Goal: Information Seeking & Learning: Learn about a topic

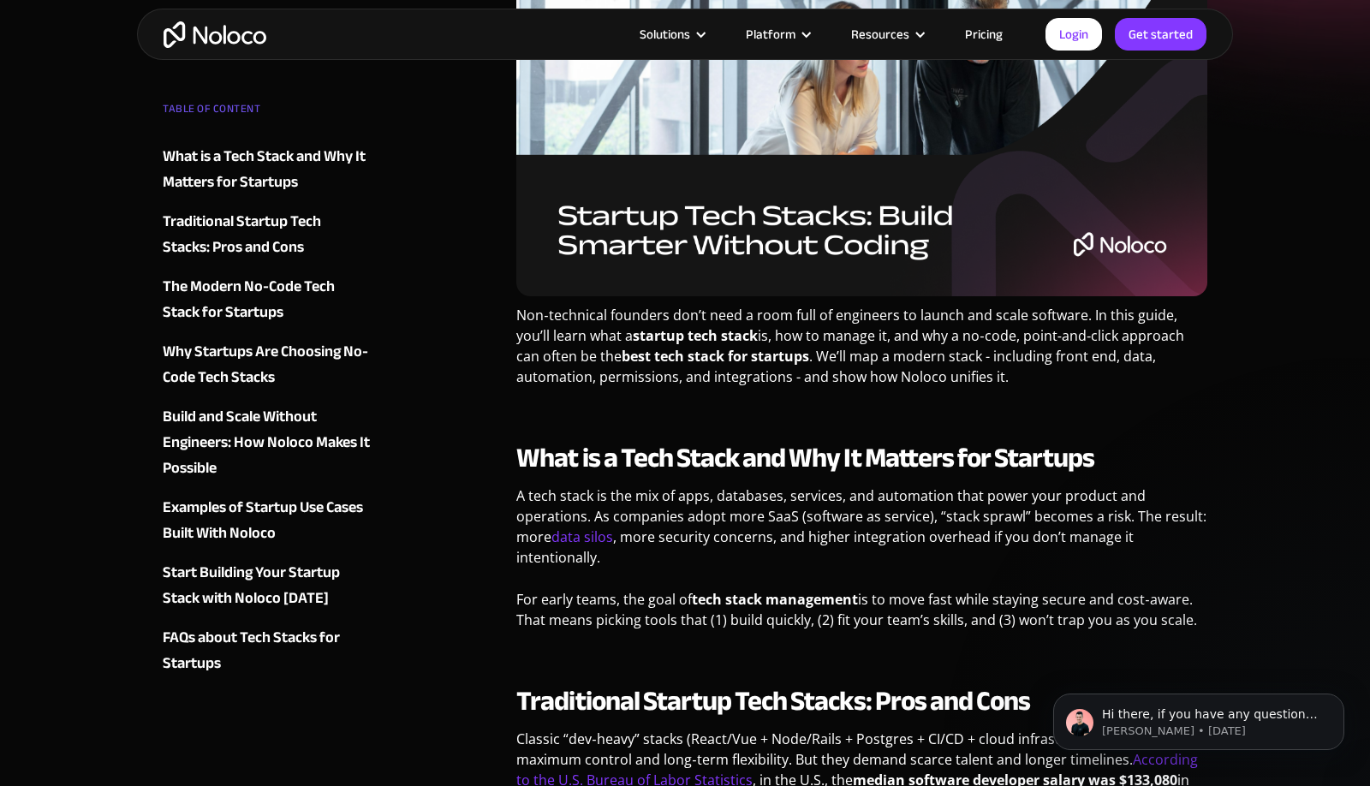
click at [954, 336] on p "Non‑technical founders don’t need a room full of engineers to launch and scale …" at bounding box center [861, 352] width 691 height 95
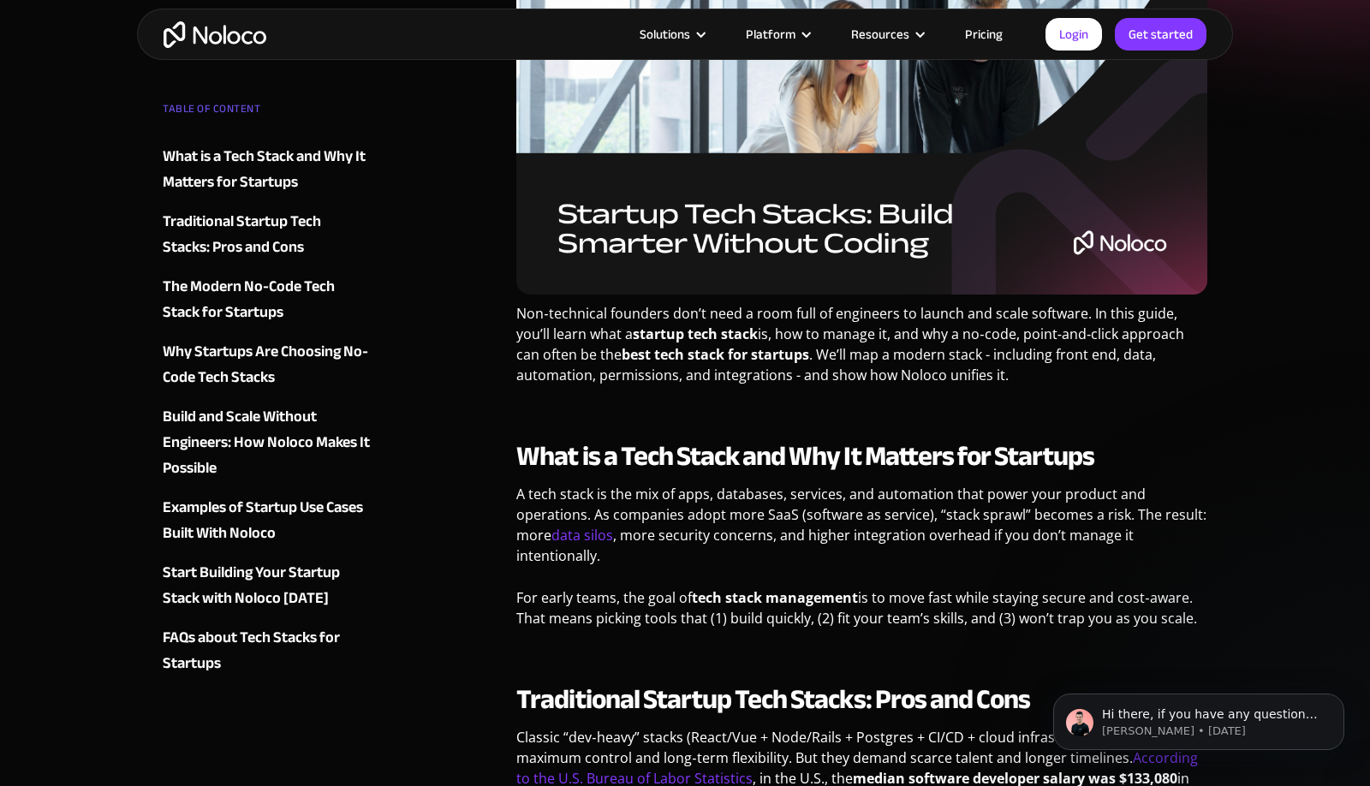
scroll to position [439, 0]
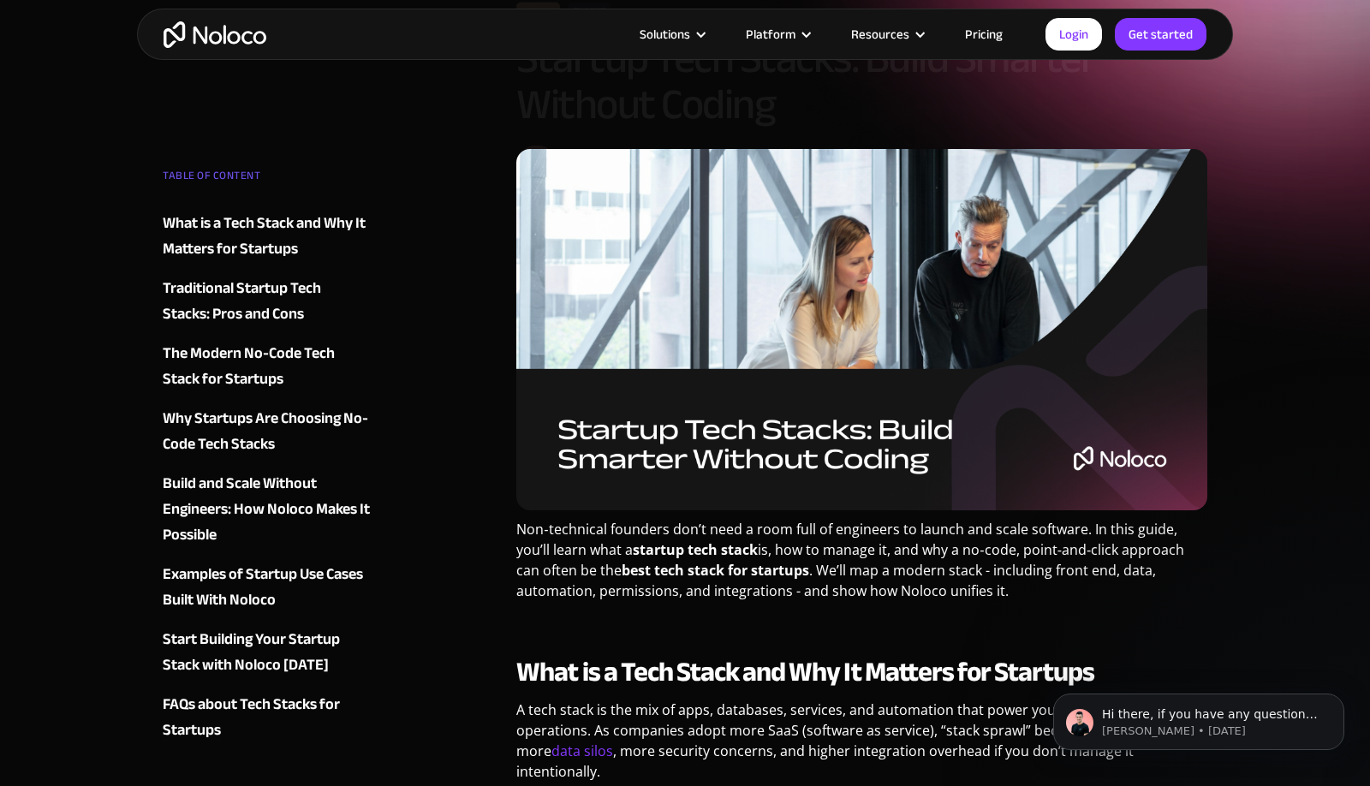
scroll to position [223, 0]
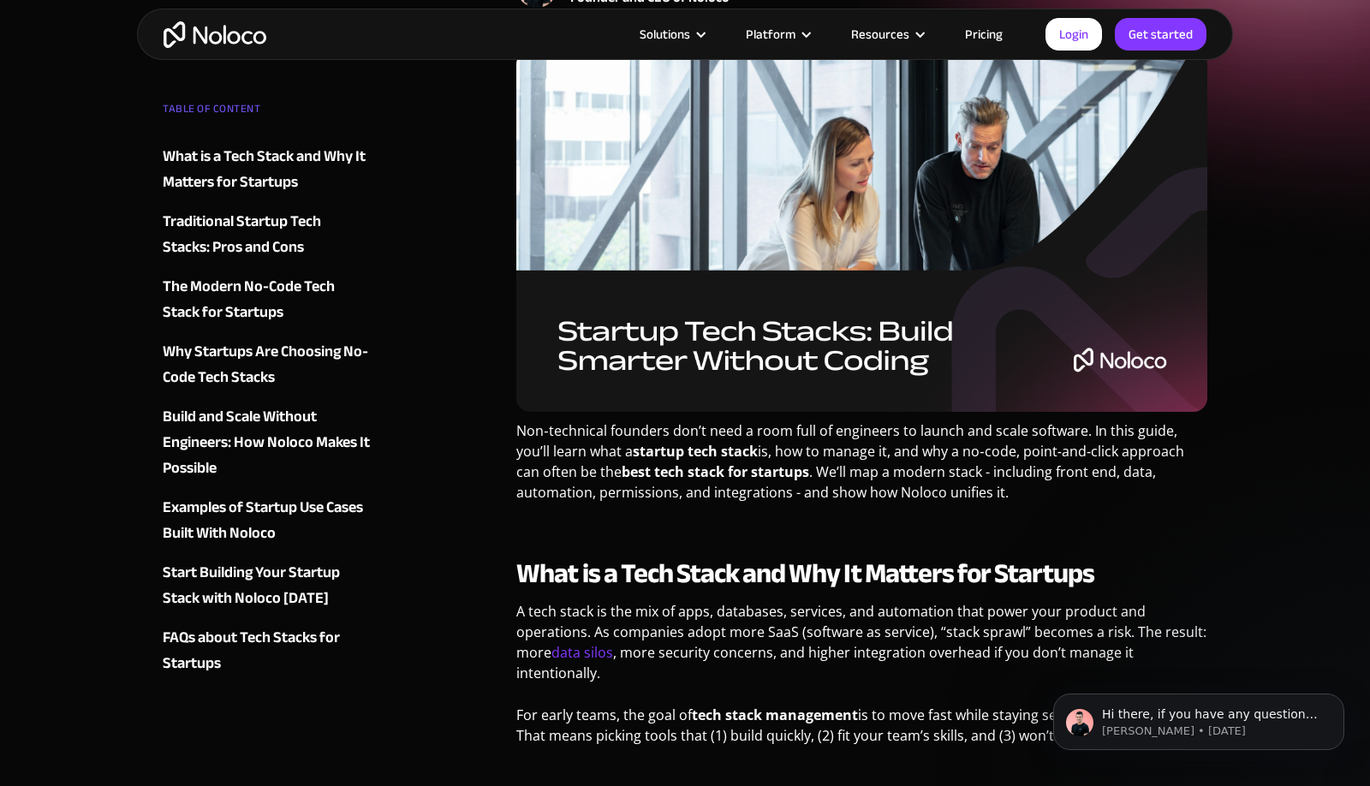
scroll to position [360, 0]
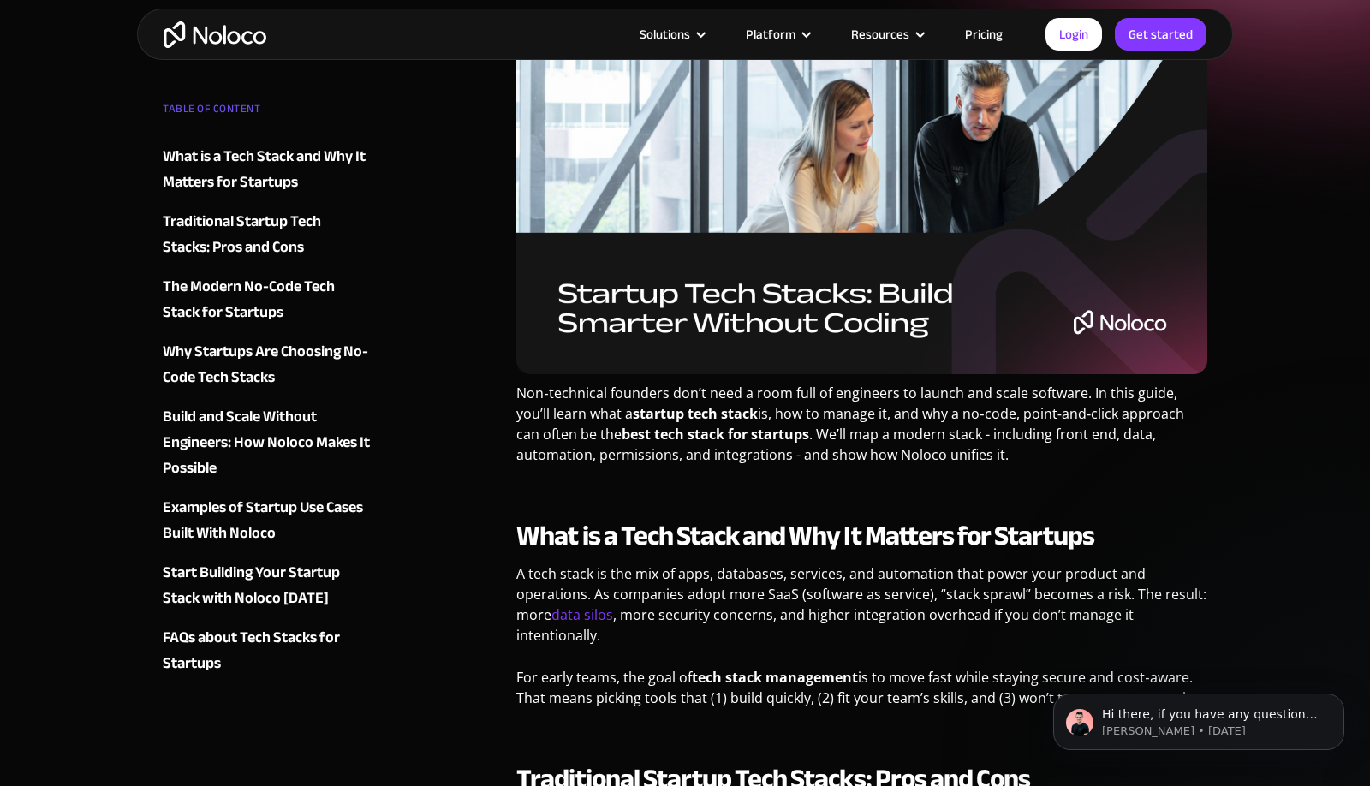
click at [949, 429] on p "Non‑technical founders don’t need a room full of engineers to launch and scale …" at bounding box center [861, 430] width 691 height 95
click at [952, 418] on p "Non‑technical founders don’t need a room full of engineers to launch and scale …" at bounding box center [861, 430] width 691 height 95
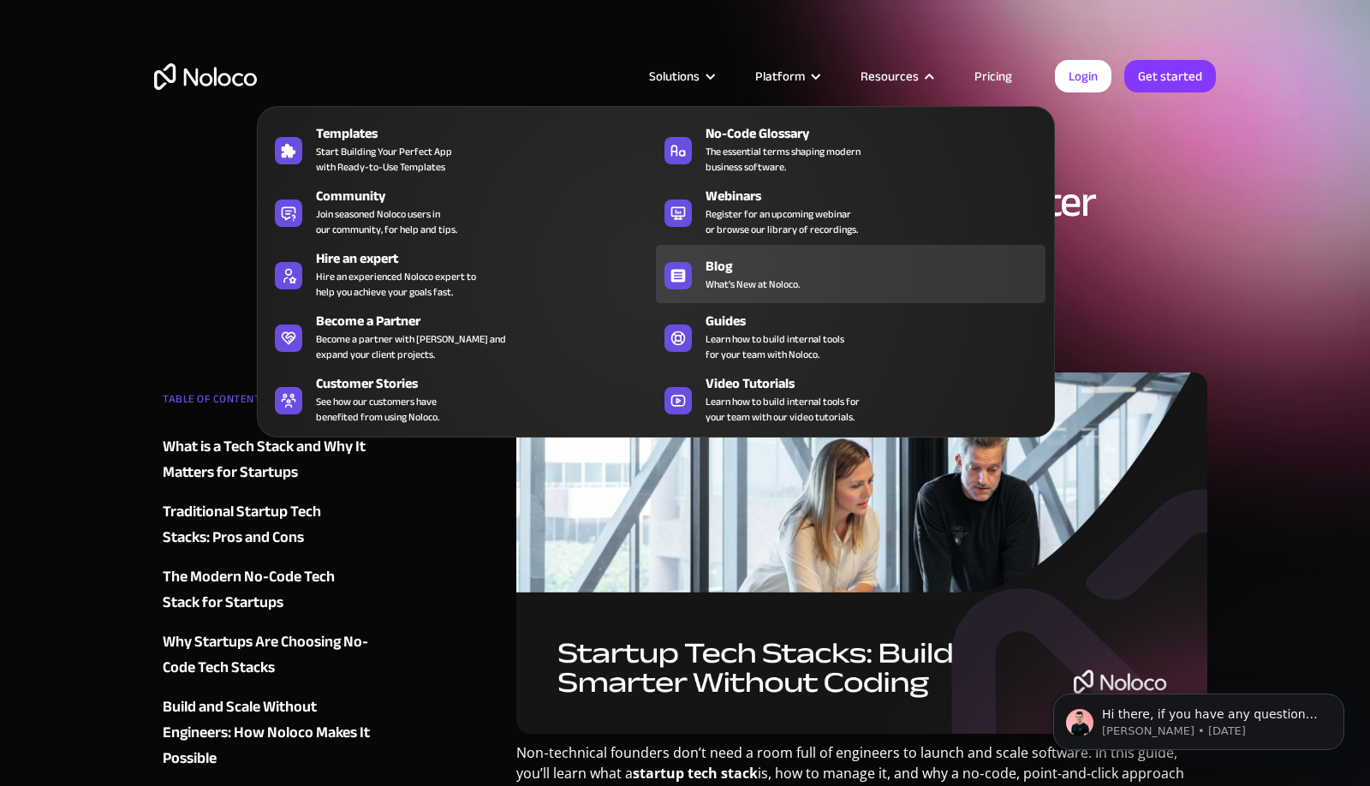
click at [712, 271] on div "Blog" at bounding box center [880, 266] width 348 height 21
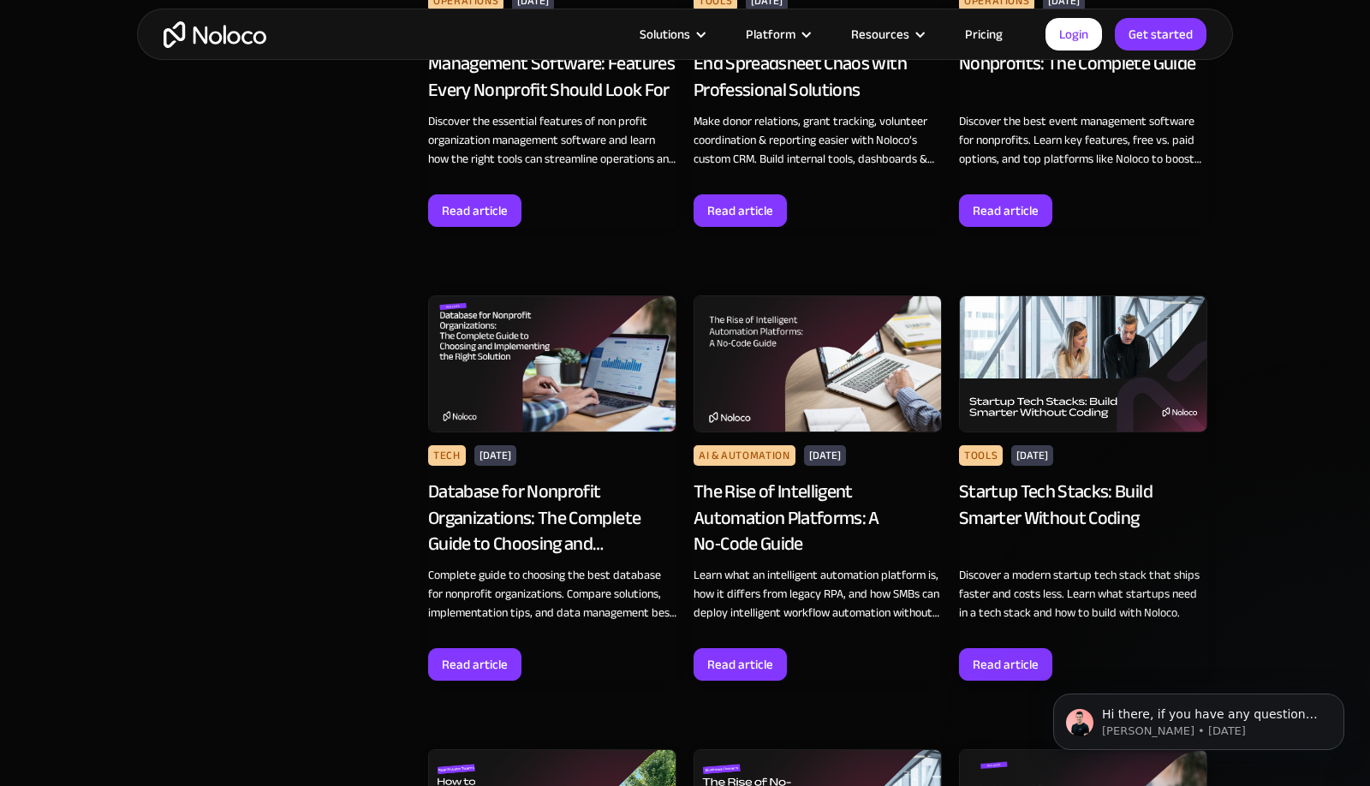
scroll to position [1567, 0]
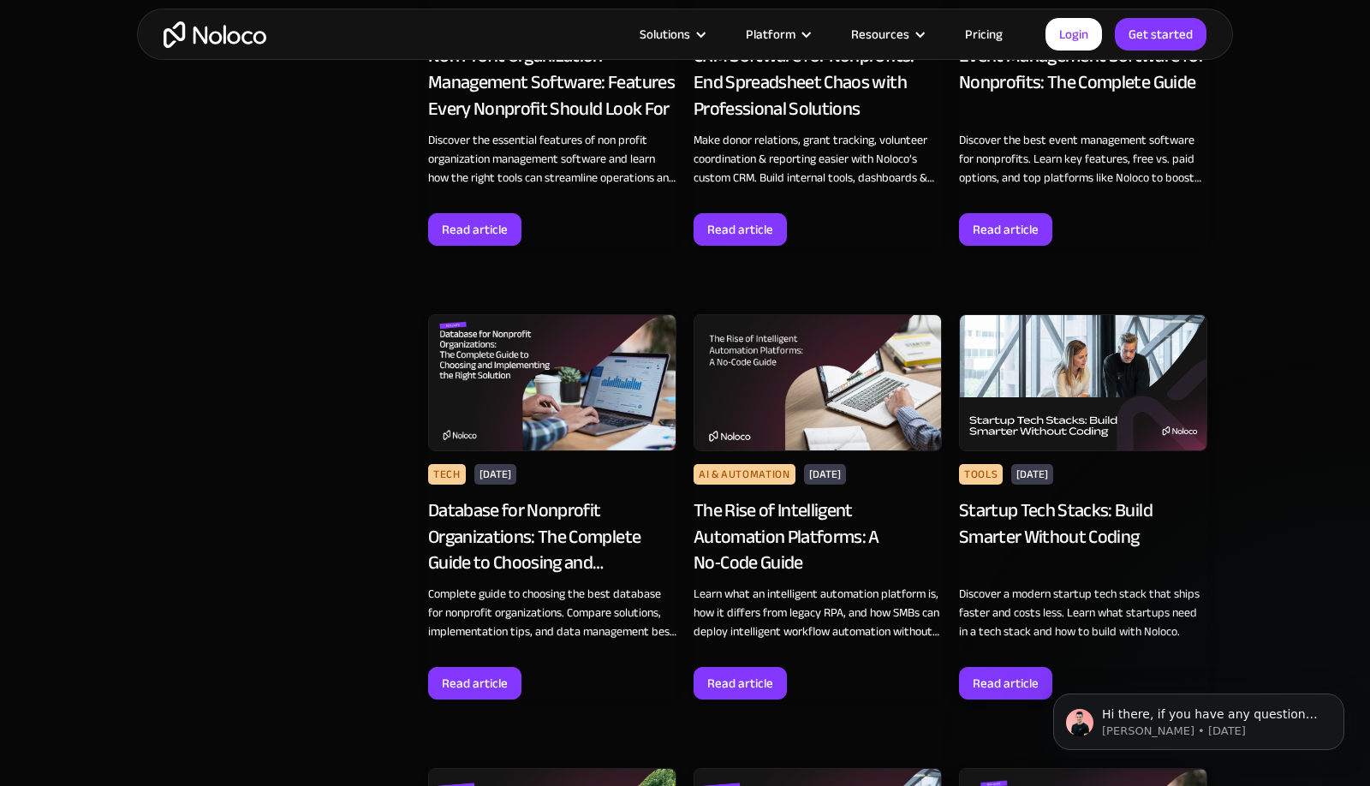
click at [1006, 523] on div "Startup Tech Stacks: Build Smarter Without Coding" at bounding box center [1083, 536] width 248 height 79
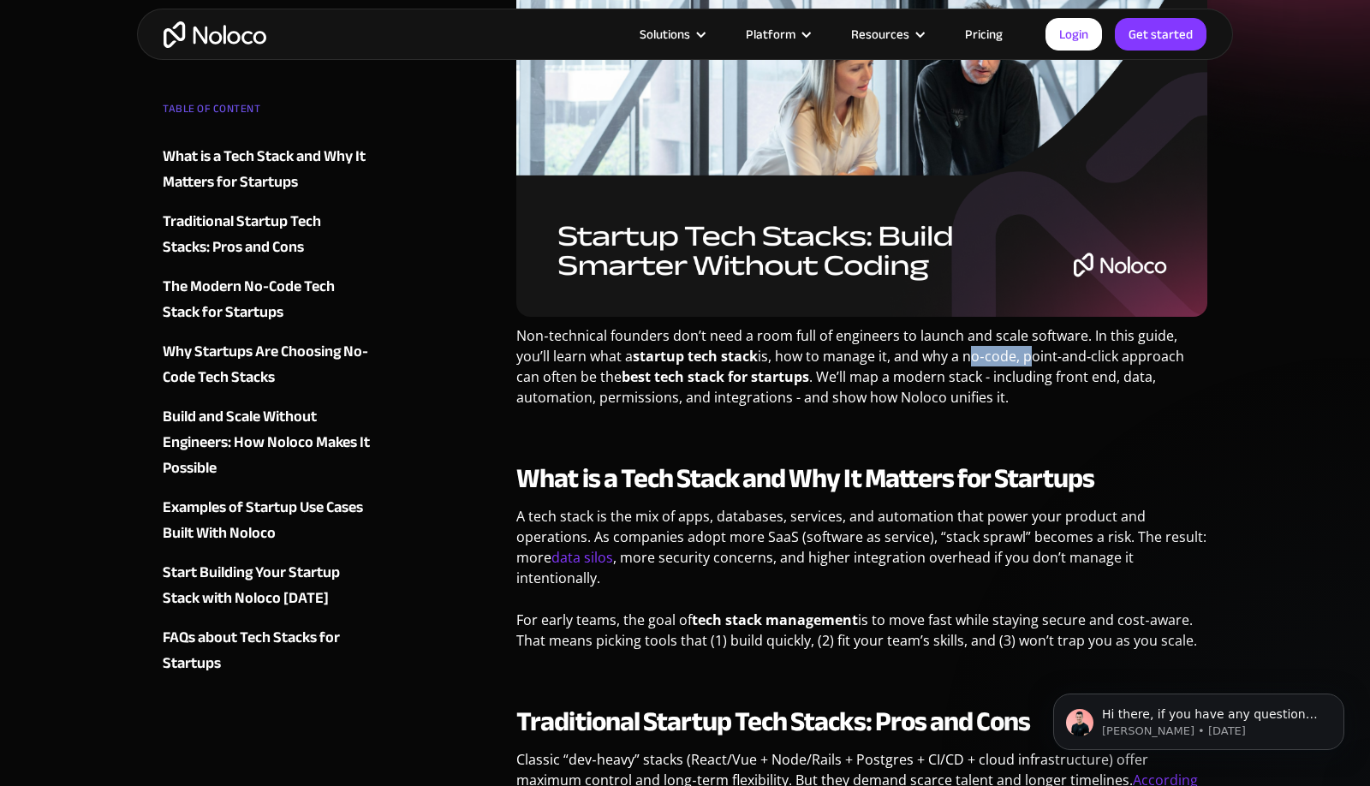
drag, startPoint x: 932, startPoint y: 358, endPoint x: 994, endPoint y: 354, distance: 62.6
click at [994, 354] on p "Non‑technical founders don’t need a room full of engineers to launch and scale …" at bounding box center [861, 372] width 691 height 95
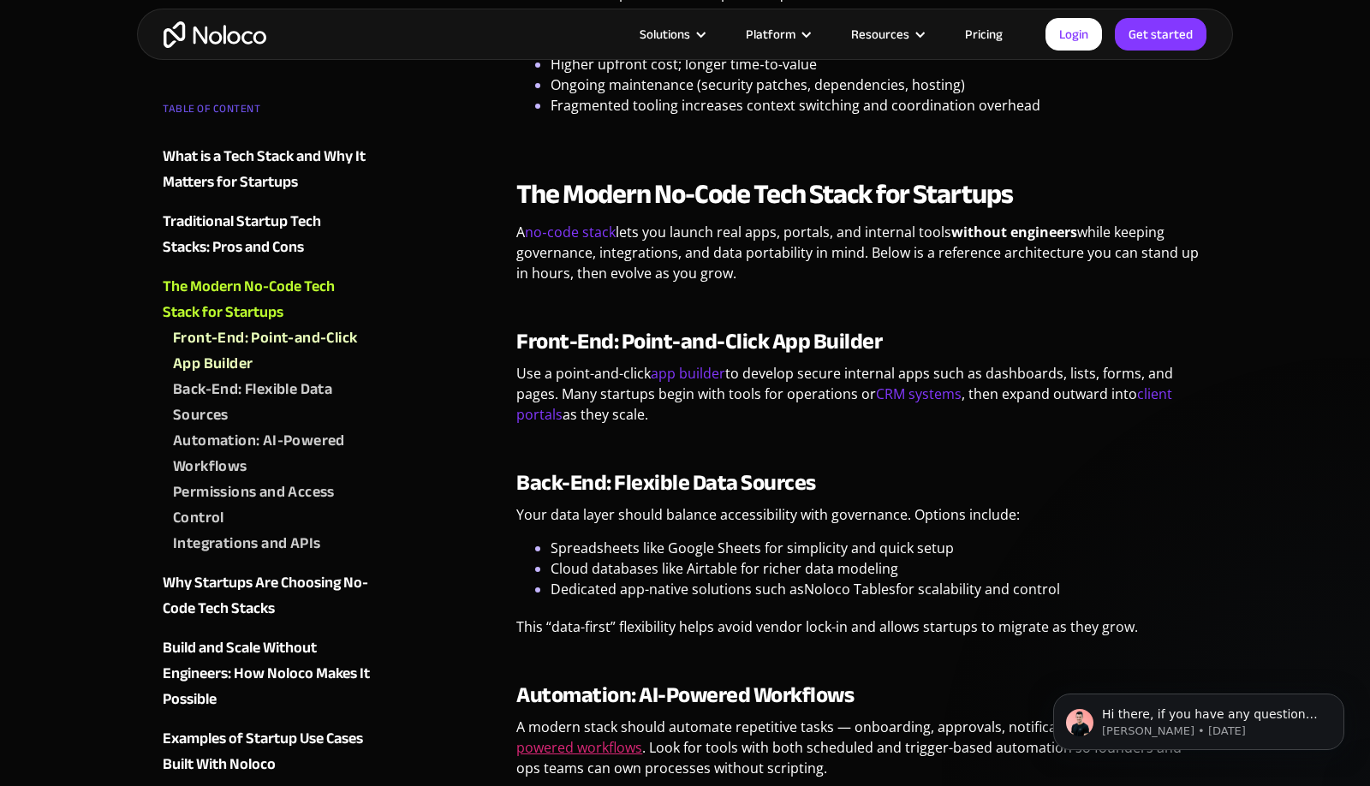
scroll to position [1358, 0]
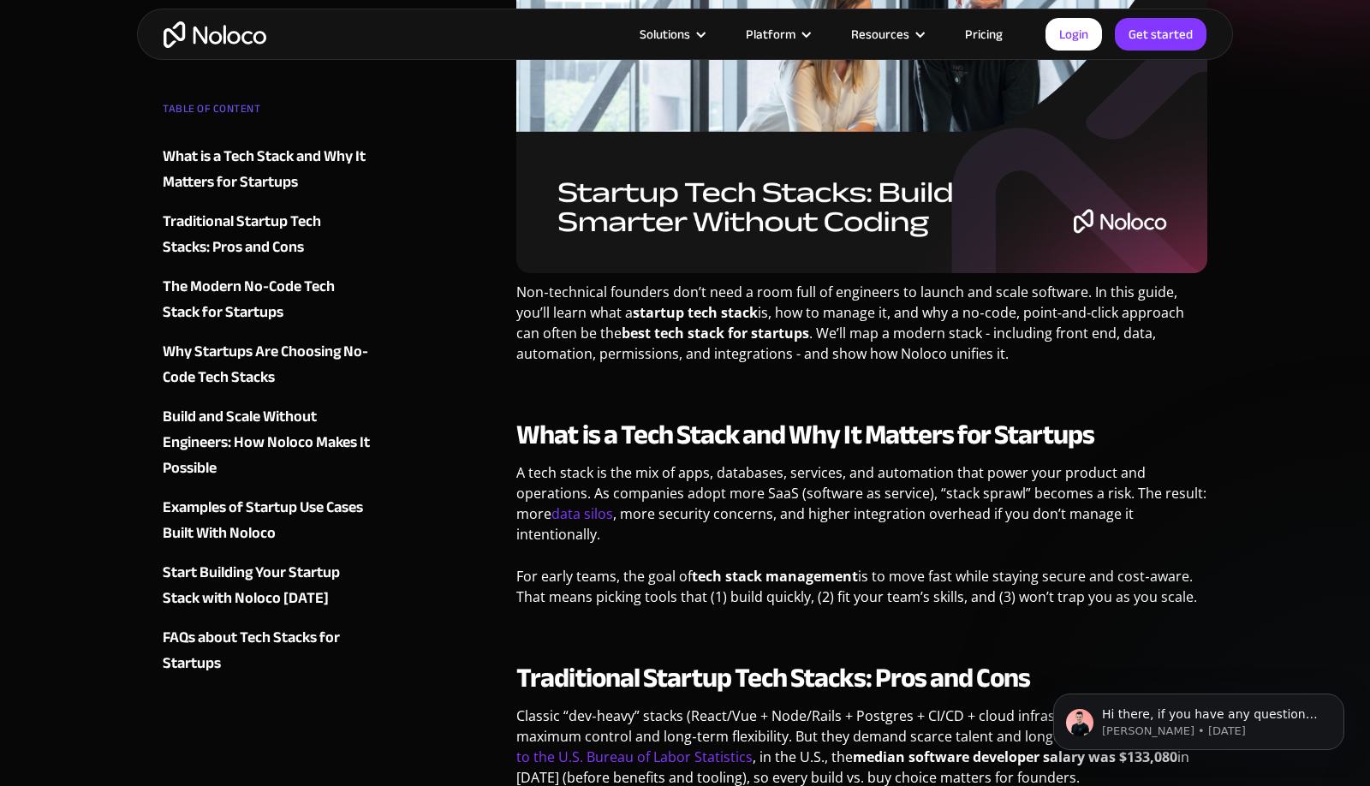
click at [942, 310] on p "Non‑technical founders don’t need a room full of engineers to launch and scale …" at bounding box center [861, 329] width 691 height 95
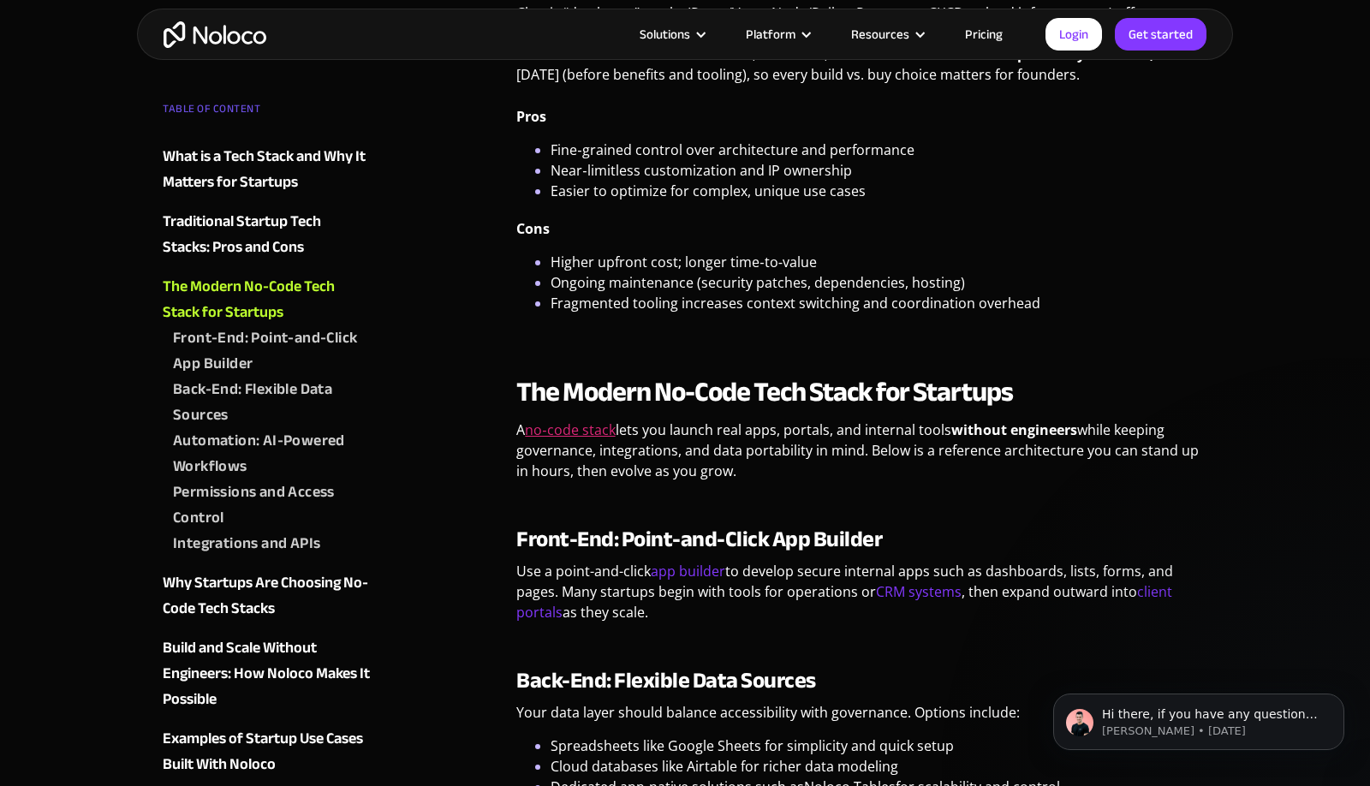
click at [594, 433] on link "no‑code stack" at bounding box center [570, 429] width 90 height 19
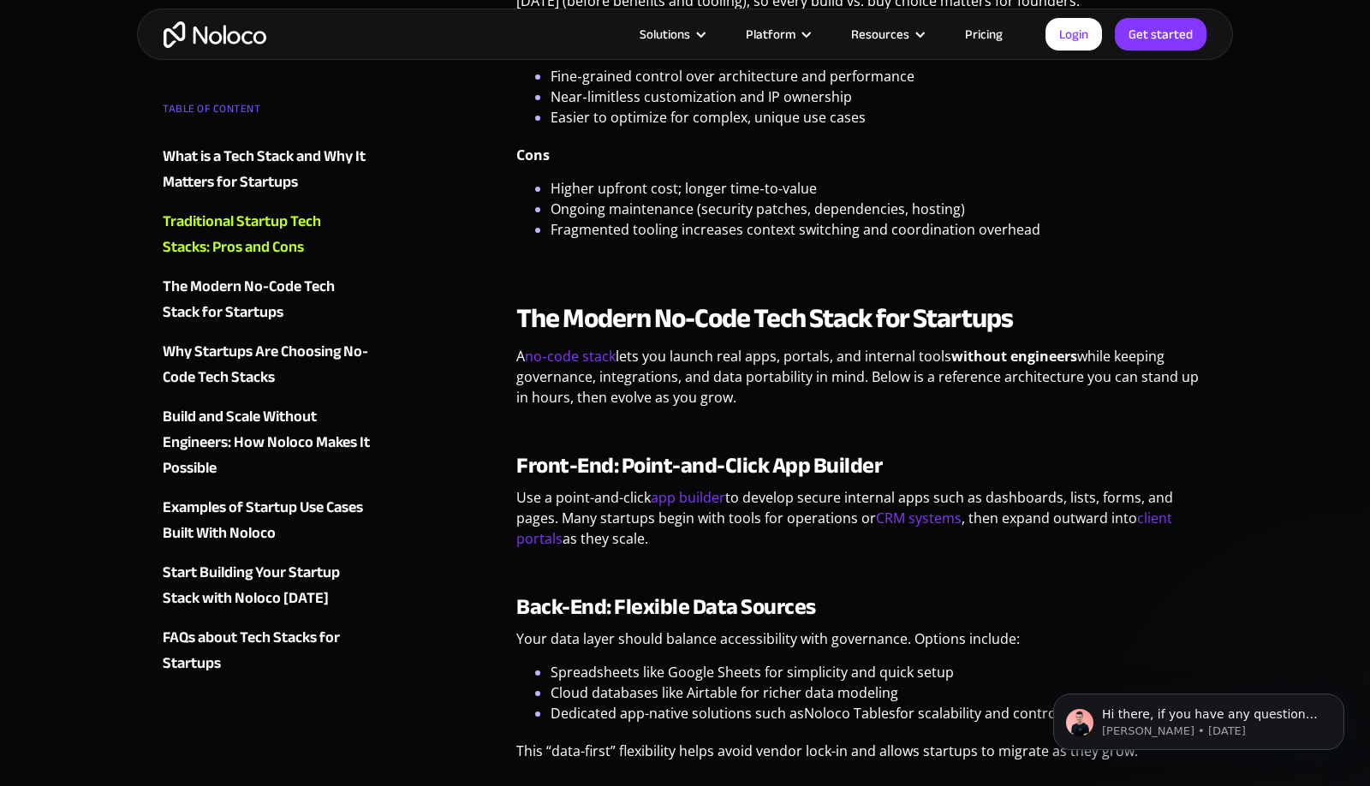
scroll to position [1247, 0]
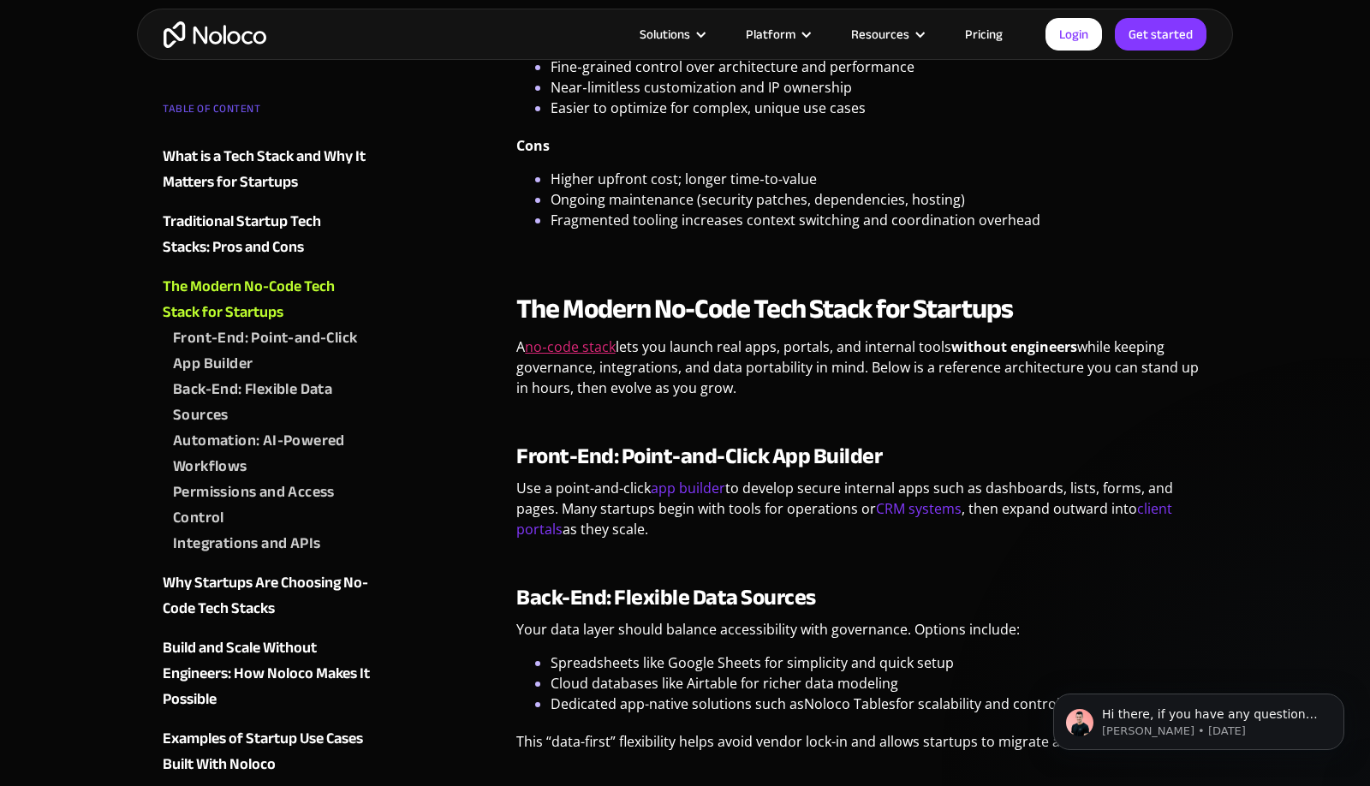
click at [580, 348] on link "no‑code stack" at bounding box center [570, 346] width 90 height 19
